Goal: Information Seeking & Learning: Find specific fact

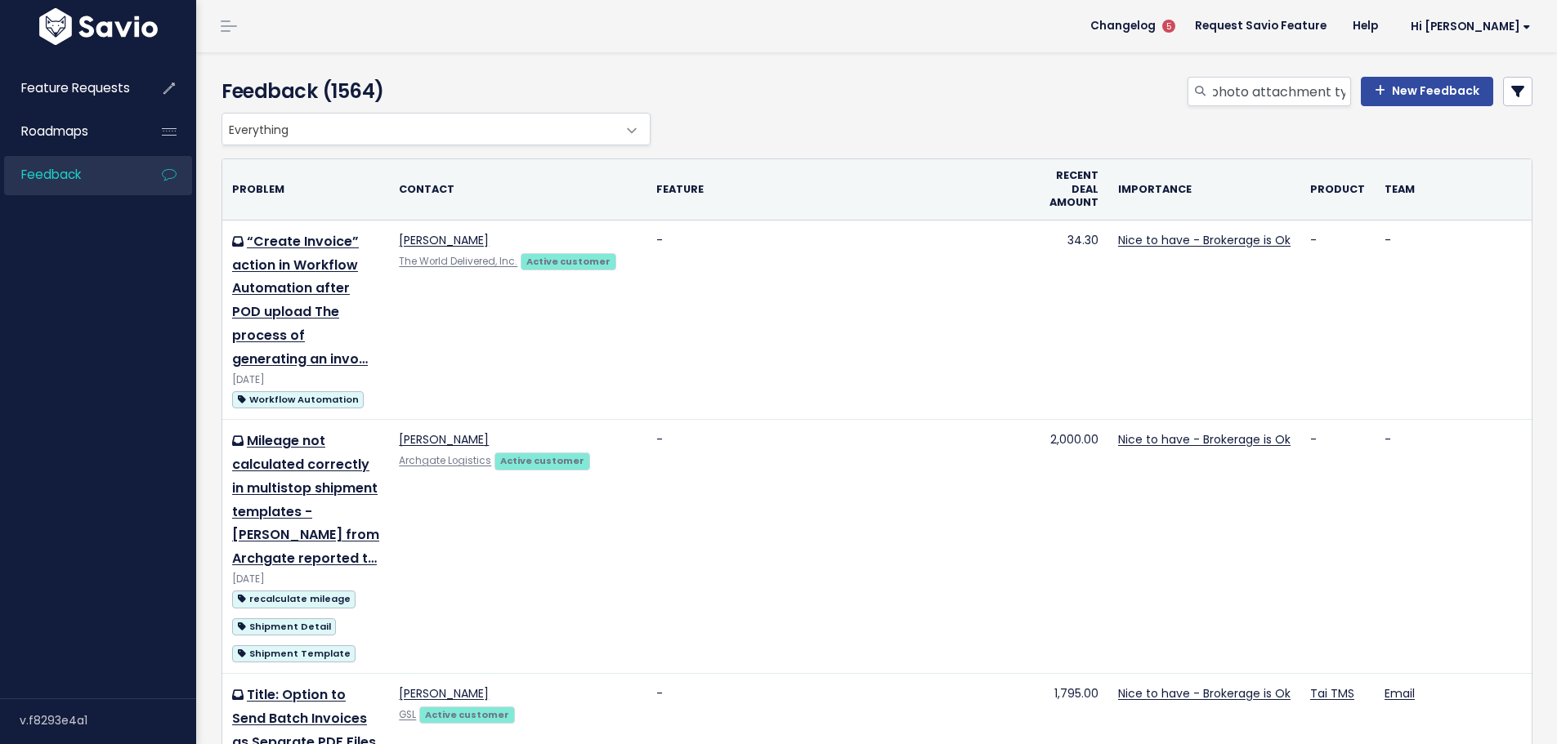
scroll to position [0, 20]
type input "photo attachment type"
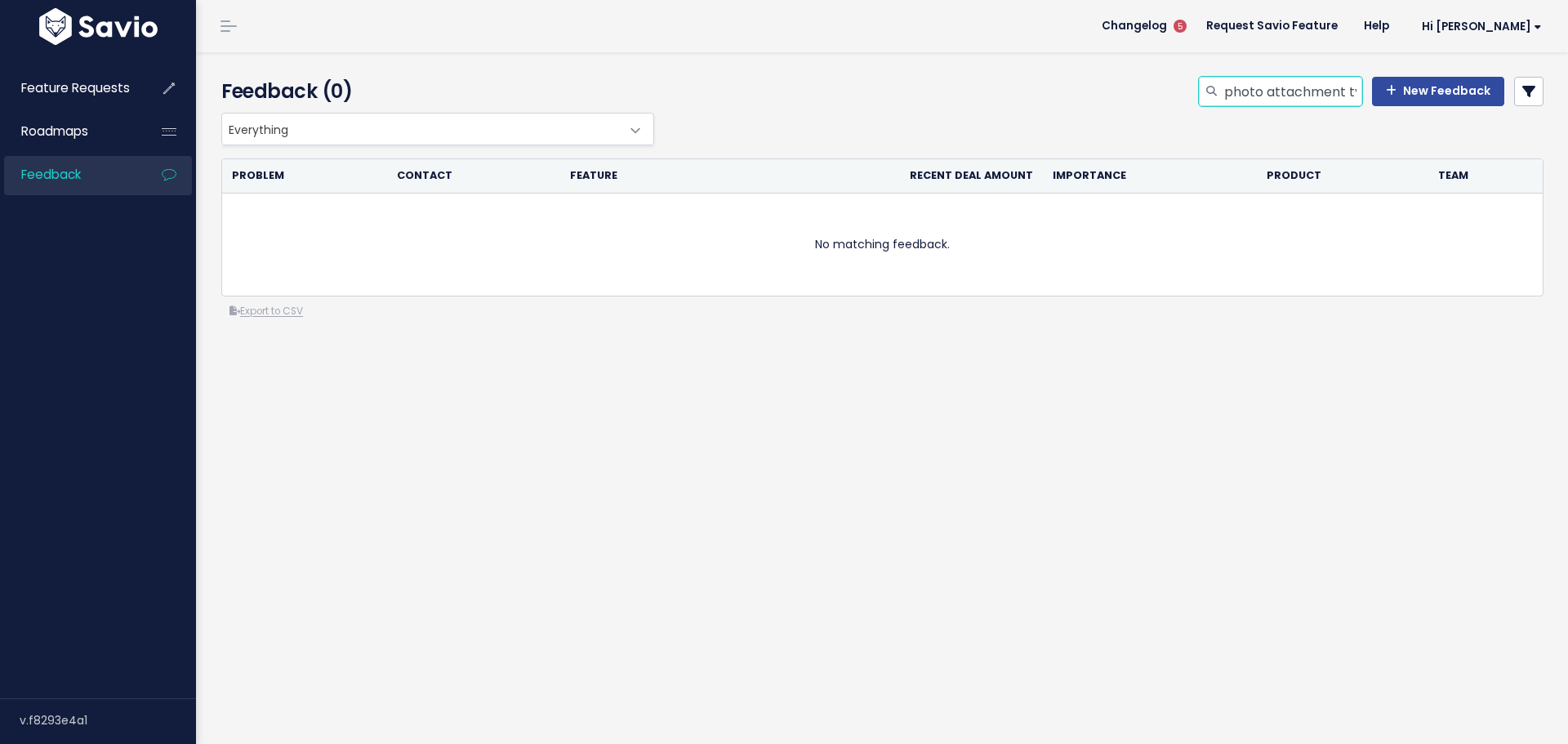
click at [1251, 87] on input "photo attachment type" at bounding box center [1292, 91] width 140 height 29
click at [1248, 100] on input "photo attachment type" at bounding box center [1292, 91] width 140 height 29
drag, startPoint x: 1255, startPoint y: 88, endPoint x: 1118, endPoint y: 80, distance: 137.2
click at [1118, 80] on div "photo attachment type New Feedback" at bounding box center [1107, 95] width 898 height 36
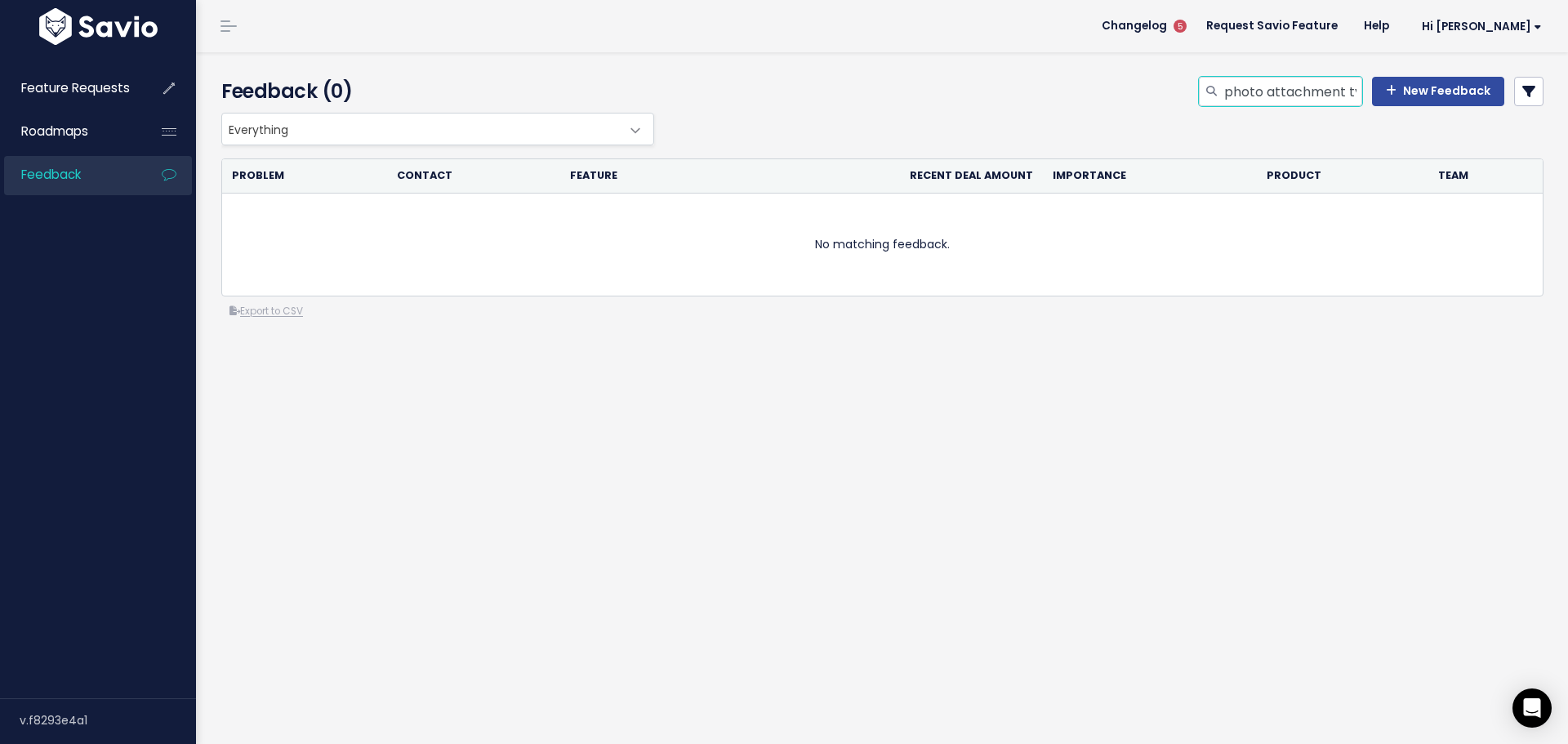
drag, startPoint x: 1260, startPoint y: 91, endPoint x: 1041, endPoint y: 65, distance: 220.5
click at [1053, 65] on div "Feedback (0) photo attachment type New Feedback" at bounding box center [879, 82] width 1367 height 60
type input "attachment type"
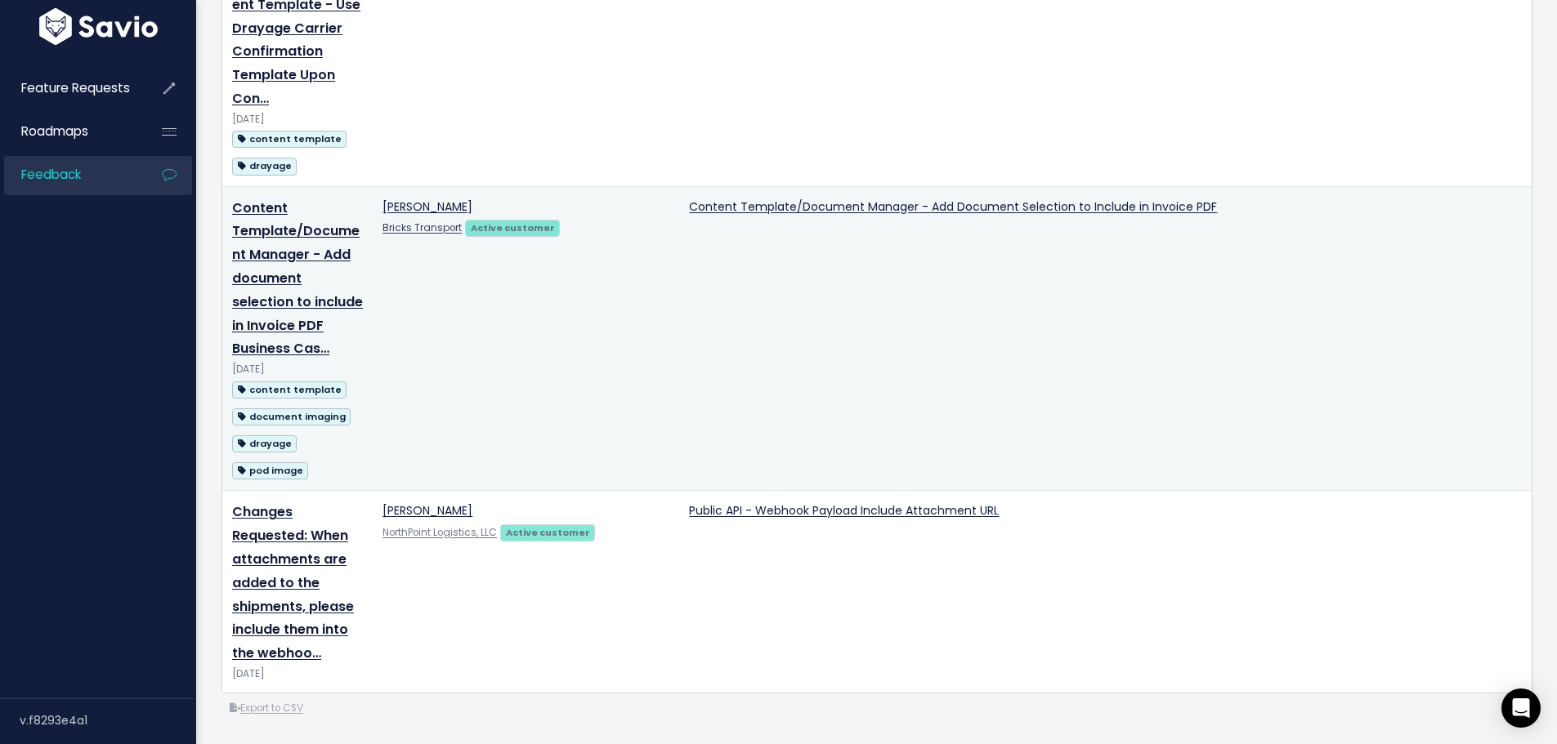
scroll to position [3818, 0]
